Goal: Task Accomplishment & Management: Complete application form

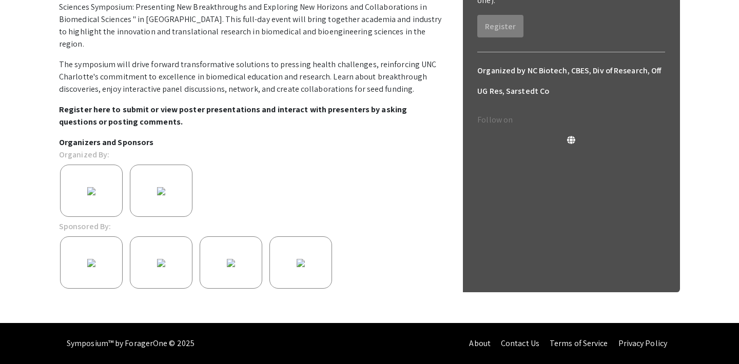
scroll to position [302, 0]
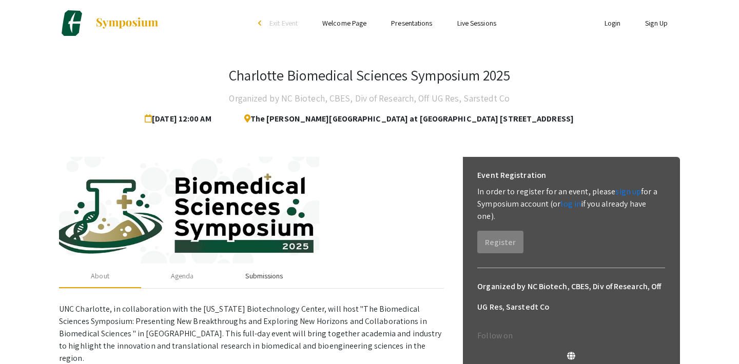
click at [276, 272] on div "Submissions" at bounding box center [263, 276] width 37 height 11
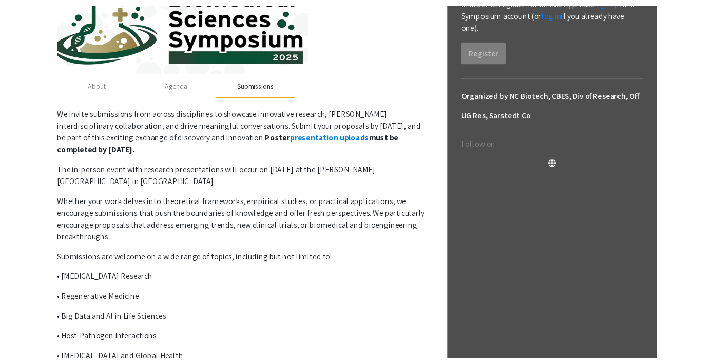
scroll to position [194, 0]
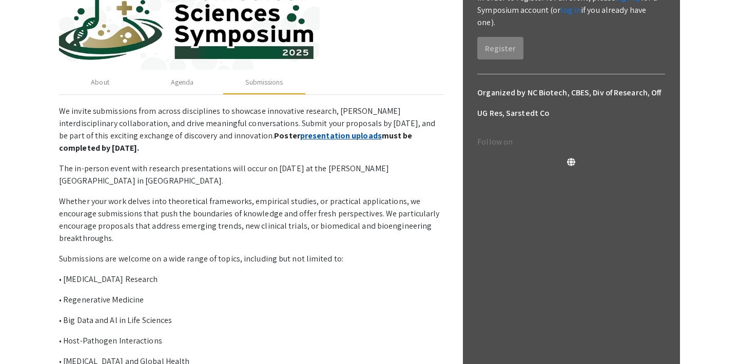
click at [300, 134] on link "presentation uploads" at bounding box center [341, 135] width 82 height 11
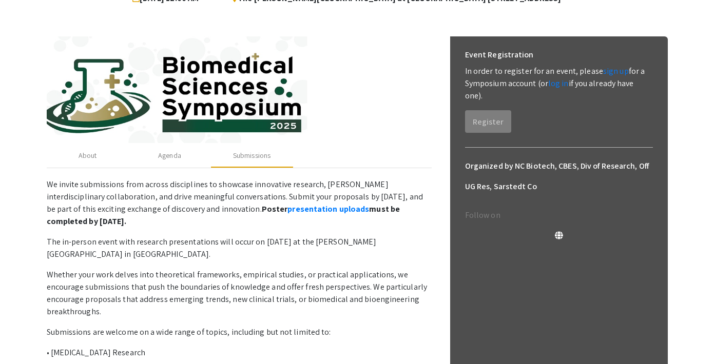
scroll to position [122, 0]
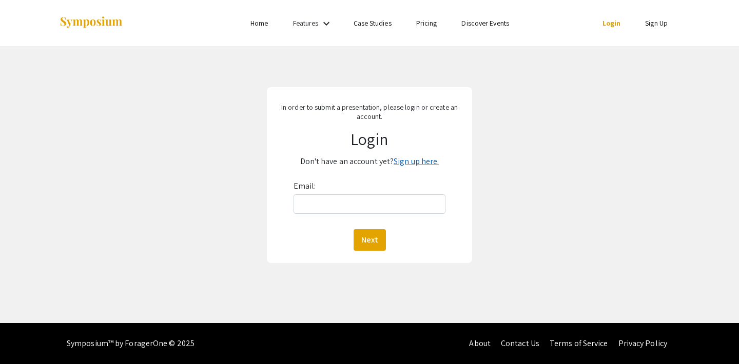
click at [419, 162] on link "Sign up here." at bounding box center [416, 161] width 45 height 11
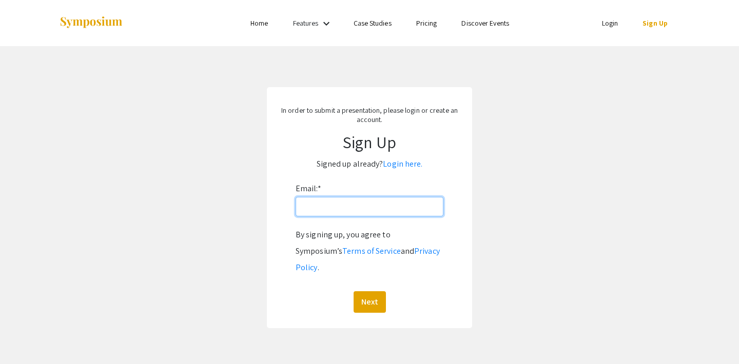
click at [374, 213] on input "Email: *" at bounding box center [370, 206] width 148 height 19
type input "ccampor1@charlotte.edu"
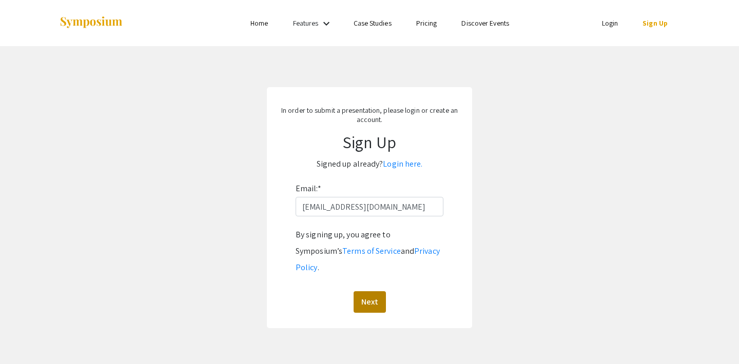
click at [368, 291] on button "Next" at bounding box center [370, 302] width 32 height 22
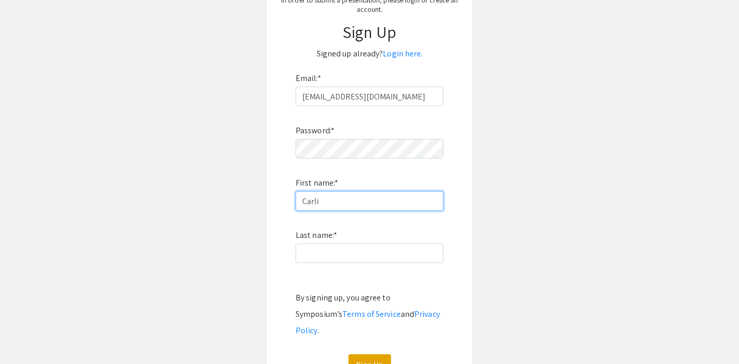
scroll to position [115, 0]
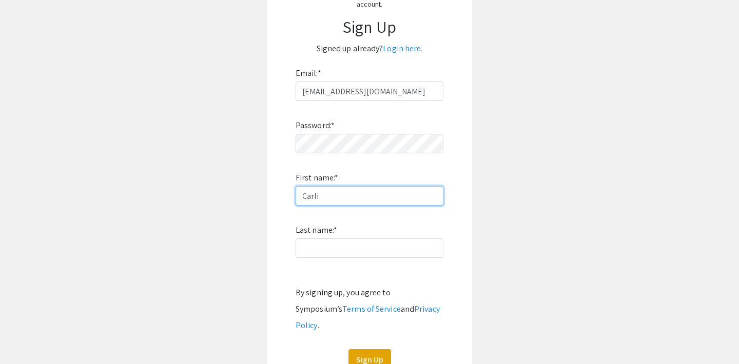
type input "Carli"
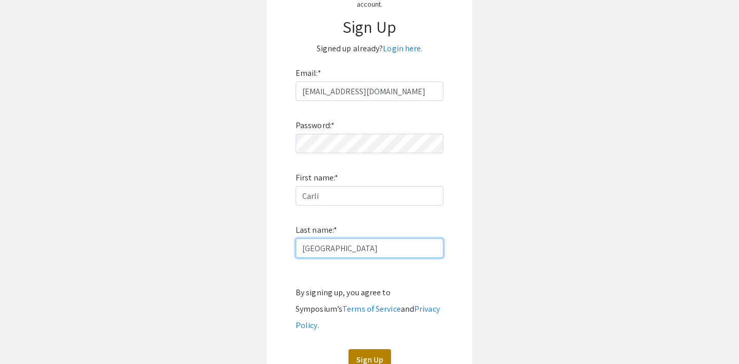
type input "Camporeale"
click at [381, 349] on button "Sign Up" at bounding box center [369, 360] width 43 height 22
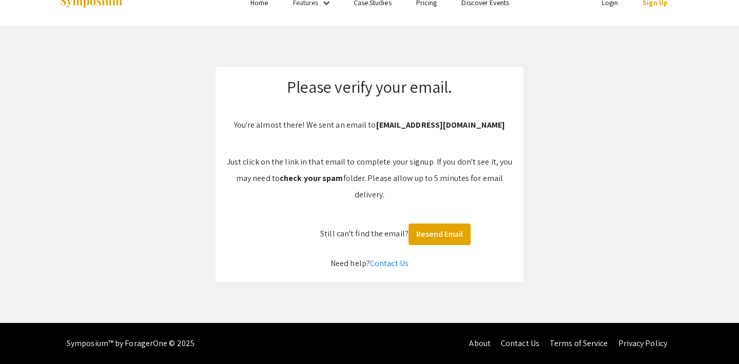
scroll to position [21, 0]
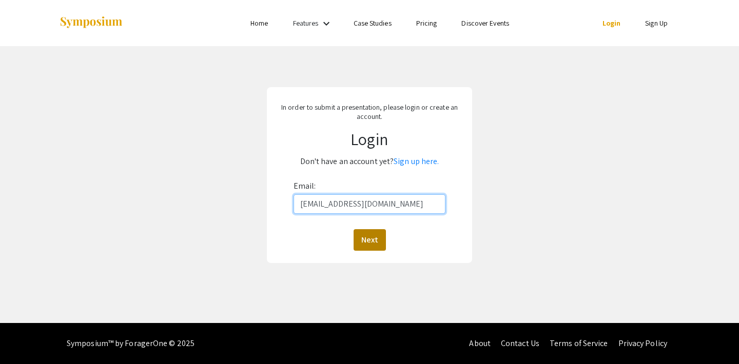
type input "ccampor1@charlotte.edu"
click at [372, 236] on button "Next" at bounding box center [370, 240] width 32 height 22
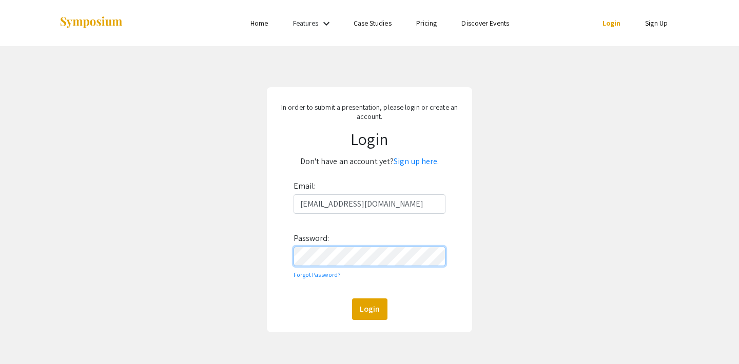
click at [369, 309] on button "Login" at bounding box center [369, 310] width 35 height 22
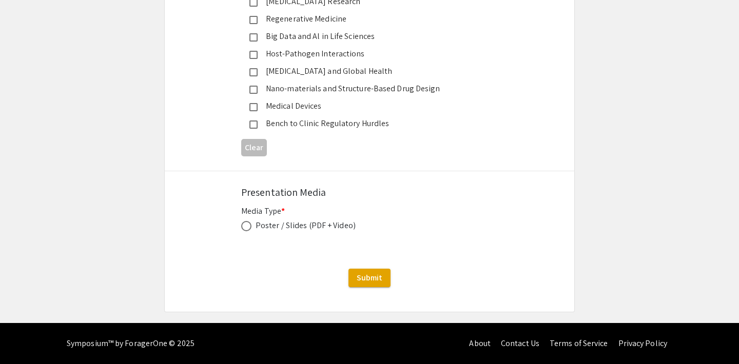
scroll to position [1293, 0]
click at [249, 228] on span at bounding box center [246, 226] width 10 height 10
click at [249, 228] on input "radio" at bounding box center [246, 226] width 10 height 10
radio input "true"
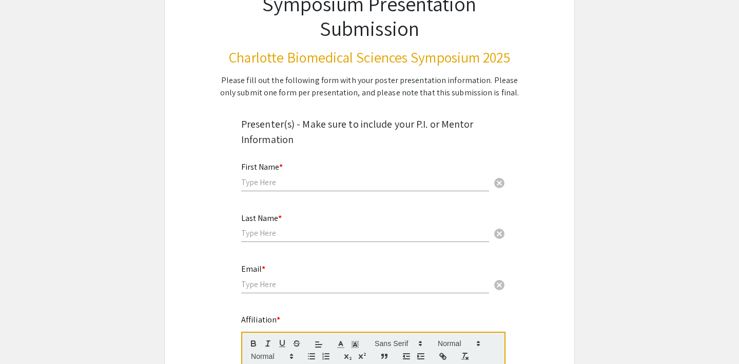
scroll to position [91, 0]
type input "Carli"
type input "Camporeale"
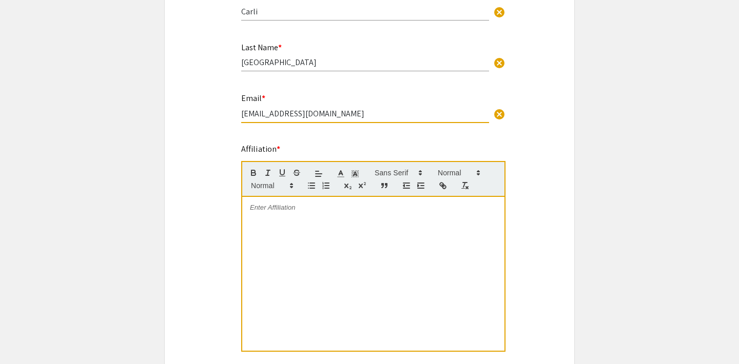
scroll to position [268, 0]
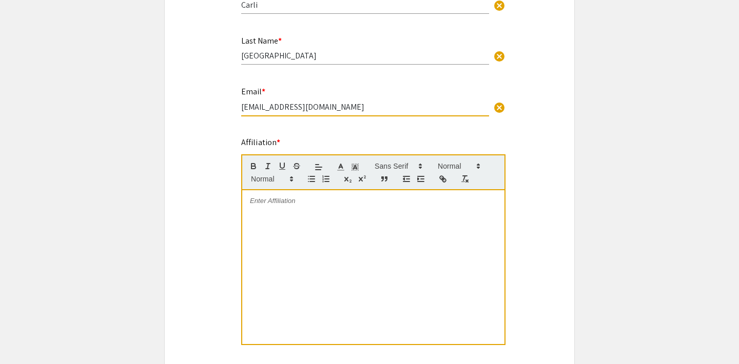
type input "ccampor1@charlotte.edu"
click at [356, 233] on div at bounding box center [373, 267] width 262 height 154
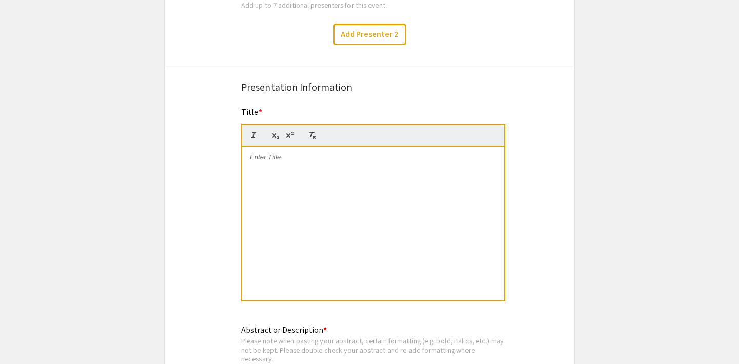
scroll to position [728, 0]
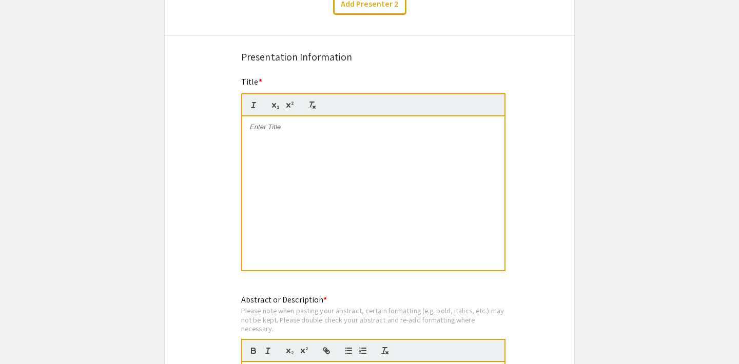
click at [283, 132] on p at bounding box center [373, 127] width 247 height 9
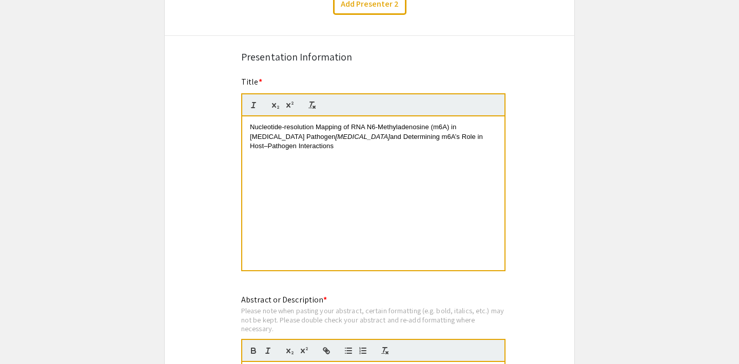
click at [563, 143] on div "Symposium Presentation Submission Charlotte Biomedical Sciences Symposium 2025 …" at bounding box center [369, 232] width 410 height 1807
click at [543, 154] on div "Symposium Presentation Submission Charlotte Biomedical Sciences Symposium 2025 …" at bounding box center [369, 232] width 410 height 1807
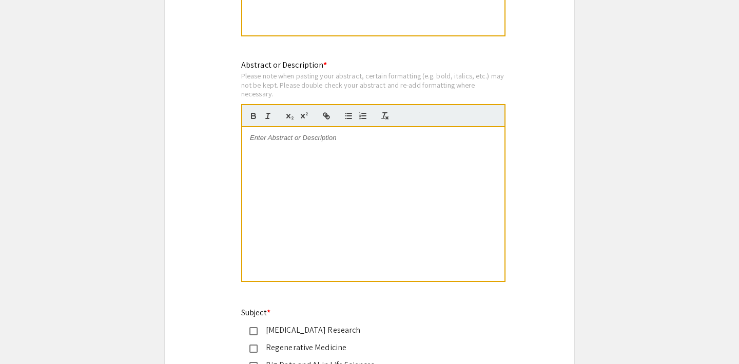
scroll to position [971, 0]
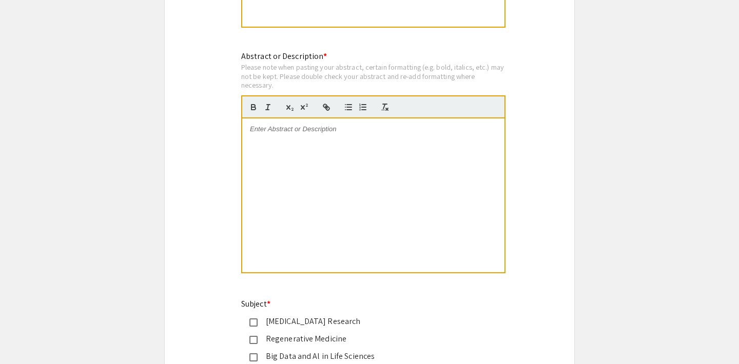
click at [332, 136] on div at bounding box center [373, 196] width 262 height 154
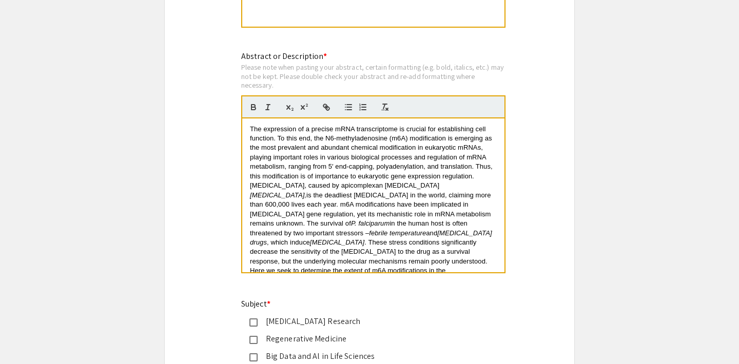
scroll to position [0, 0]
click at [257, 129] on span "The expression of a precise mRNA transcriptome is crucial for establishing cell…" at bounding box center [372, 157] width 244 height 65
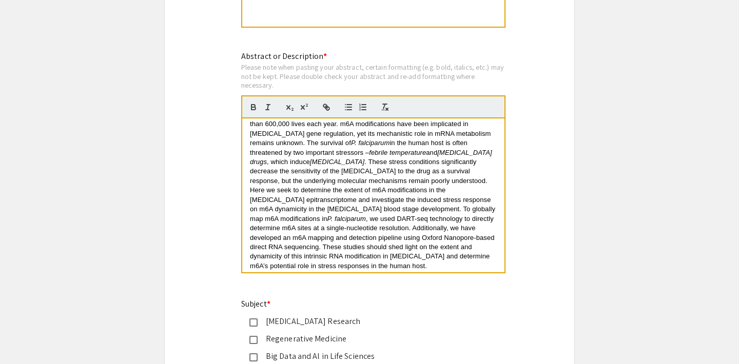
scroll to position [80, 0]
click at [385, 271] on p at bounding box center [373, 275] width 247 height 9
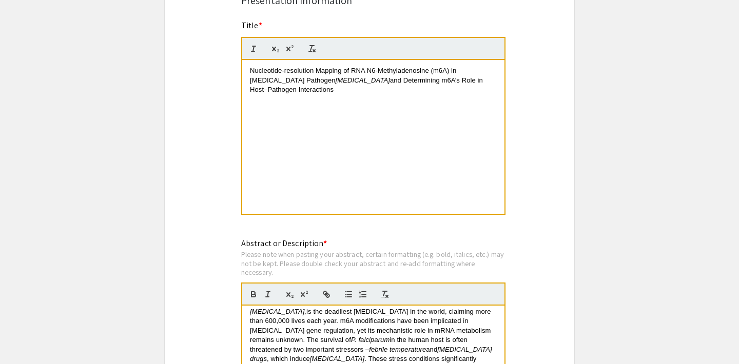
scroll to position [777, 0]
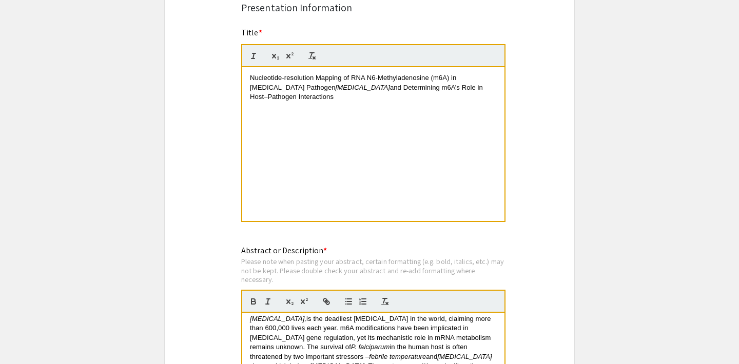
click at [267, 168] on div "Nucleotide-resolution Mapping of RNA N6-Methyladenosine (m6A) in Malaria Pathog…" at bounding box center [373, 144] width 262 height 154
click at [267, 185] on div "Nucleotide-resolution Mapping of RNA N6-Methyladenosine (m6A) in Malaria Pathog…" at bounding box center [373, 144] width 262 height 154
click at [539, 307] on div "Symposium Presentation Submission Charlotte Biomedical Sciences Symposium 2025 …" at bounding box center [369, 183] width 410 height 1807
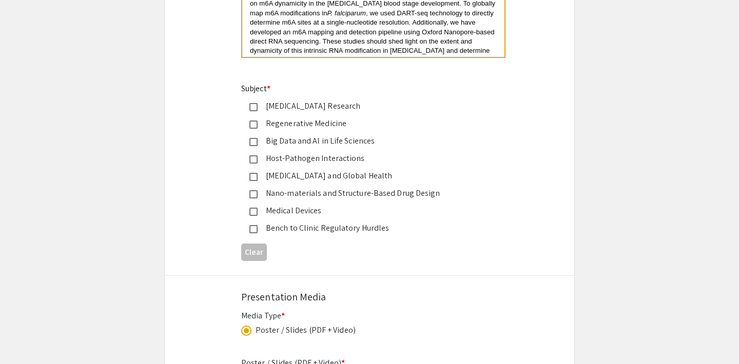
scroll to position [1190, 0]
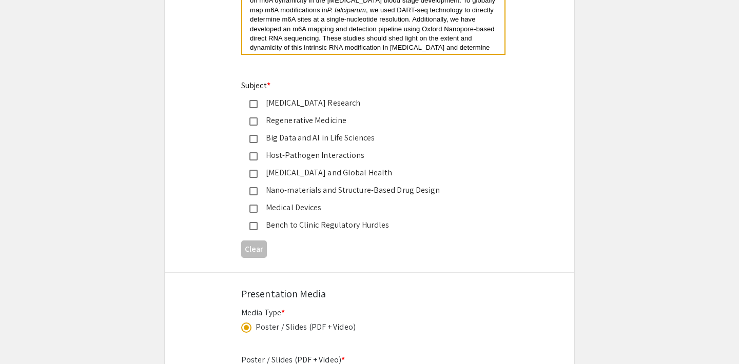
click at [288, 156] on div "Host-Pathogen Interactions" at bounding box center [366, 155] width 216 height 12
click at [424, 175] on div "Infectious Disease and Global Health" at bounding box center [366, 173] width 216 height 12
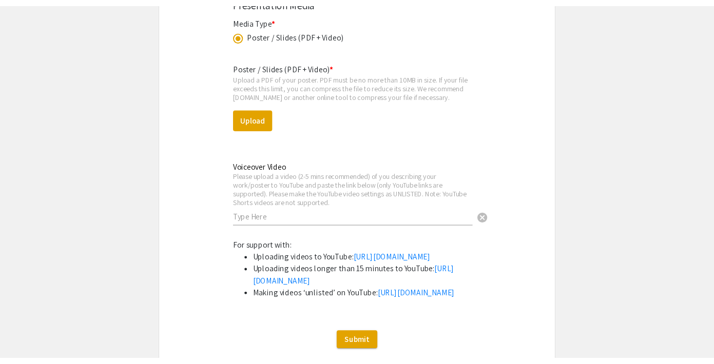
scroll to position [1457, 0]
